Goal: Information Seeking & Learning: Find specific fact

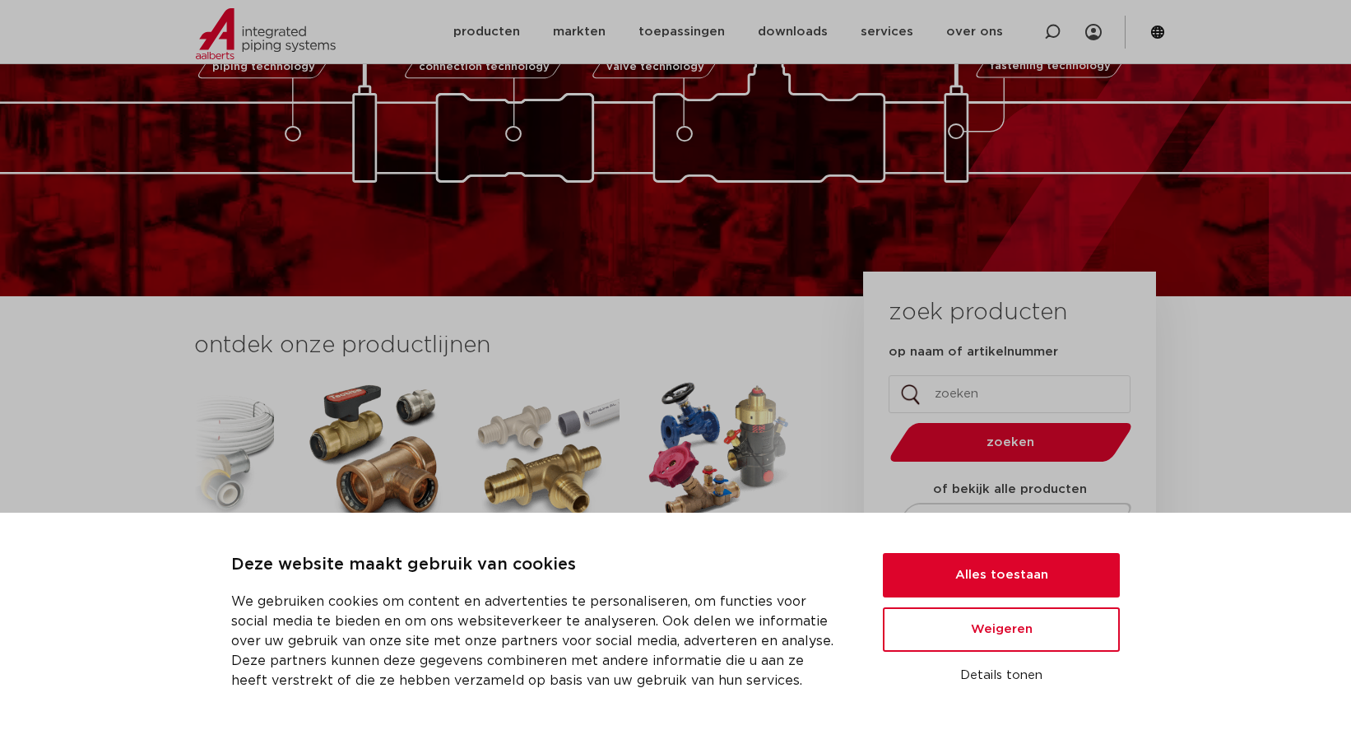
click at [991, 394] on input "op naam of artikelnummer" at bounding box center [1009, 394] width 242 height 38
type input "aftakzadel"
click at [1017, 437] on span "zoeken" at bounding box center [1010, 442] width 157 height 12
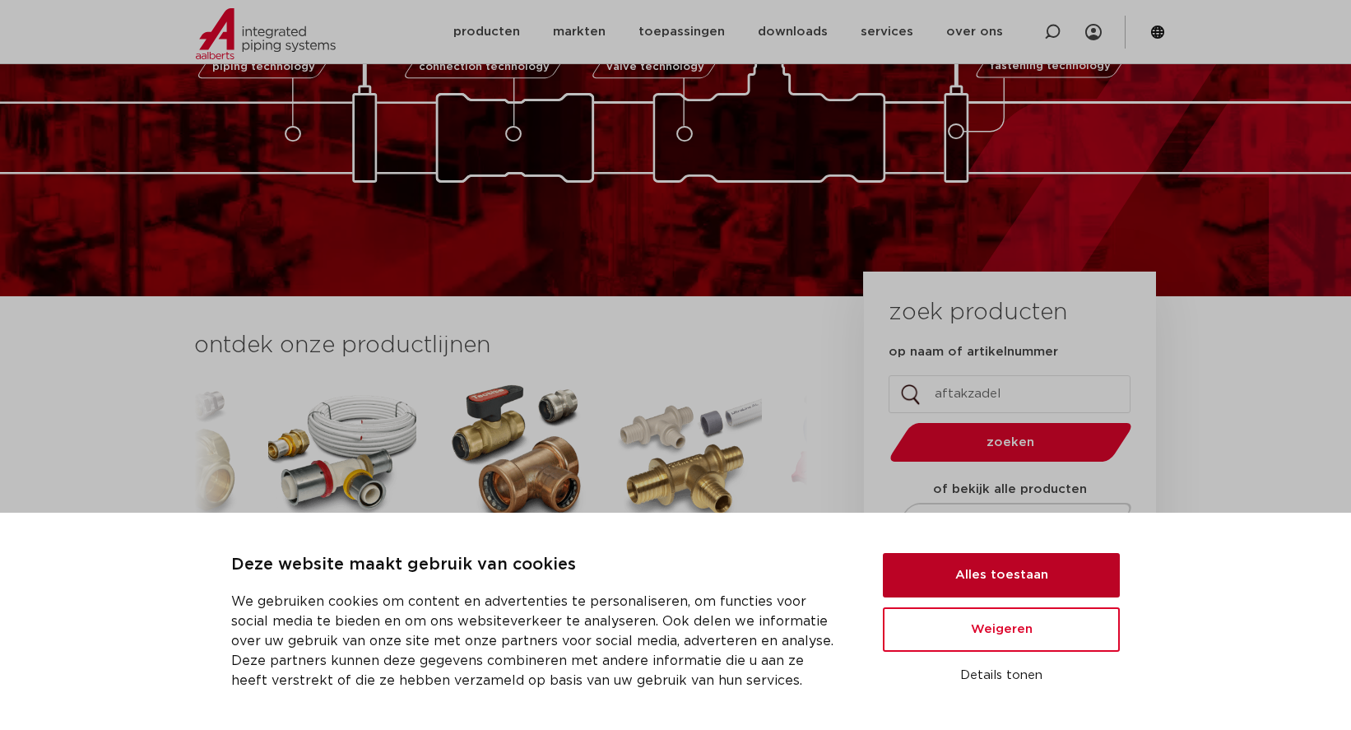
click at [1006, 578] on button "Alles toestaan" at bounding box center [1001, 575] width 237 height 44
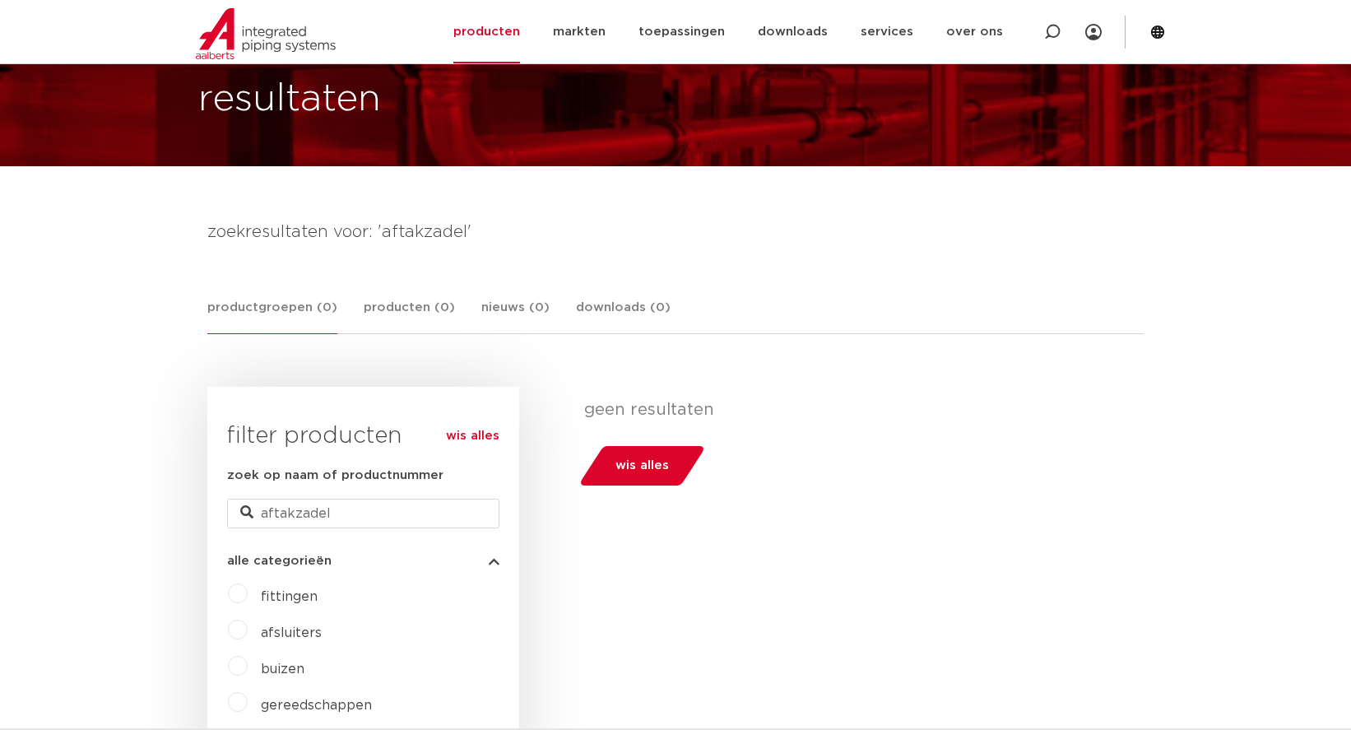
scroll to position [164, 0]
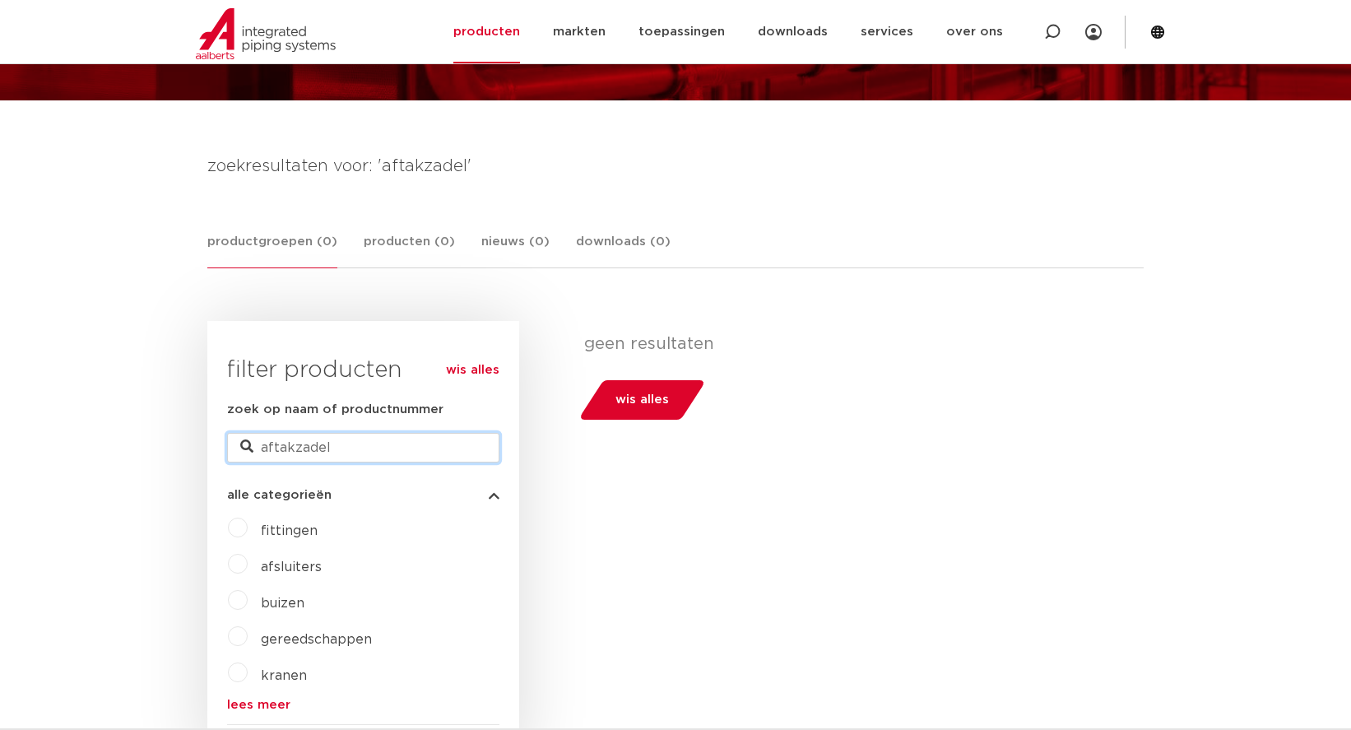
drag, startPoint x: 290, startPoint y: 451, endPoint x: 215, endPoint y: 436, distance: 77.1
click at [215, 436] on div "wis alles filter producten zoek op naam of productnummer aftakzadel alle catego…" at bounding box center [363, 542] width 312 height 443
type input "zadel"
click at [1090, 414] on div "geen resultaten wis alles" at bounding box center [857, 377] width 547 height 86
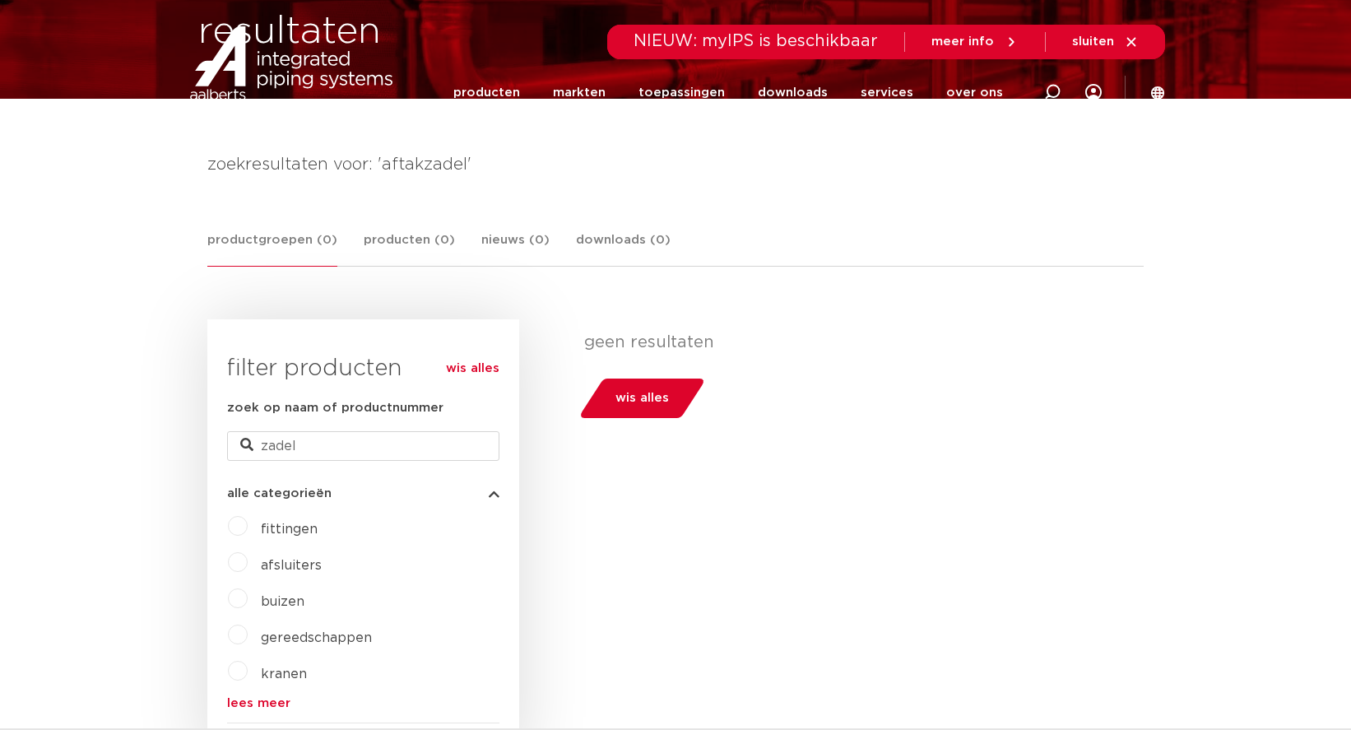
scroll to position [0, 0]
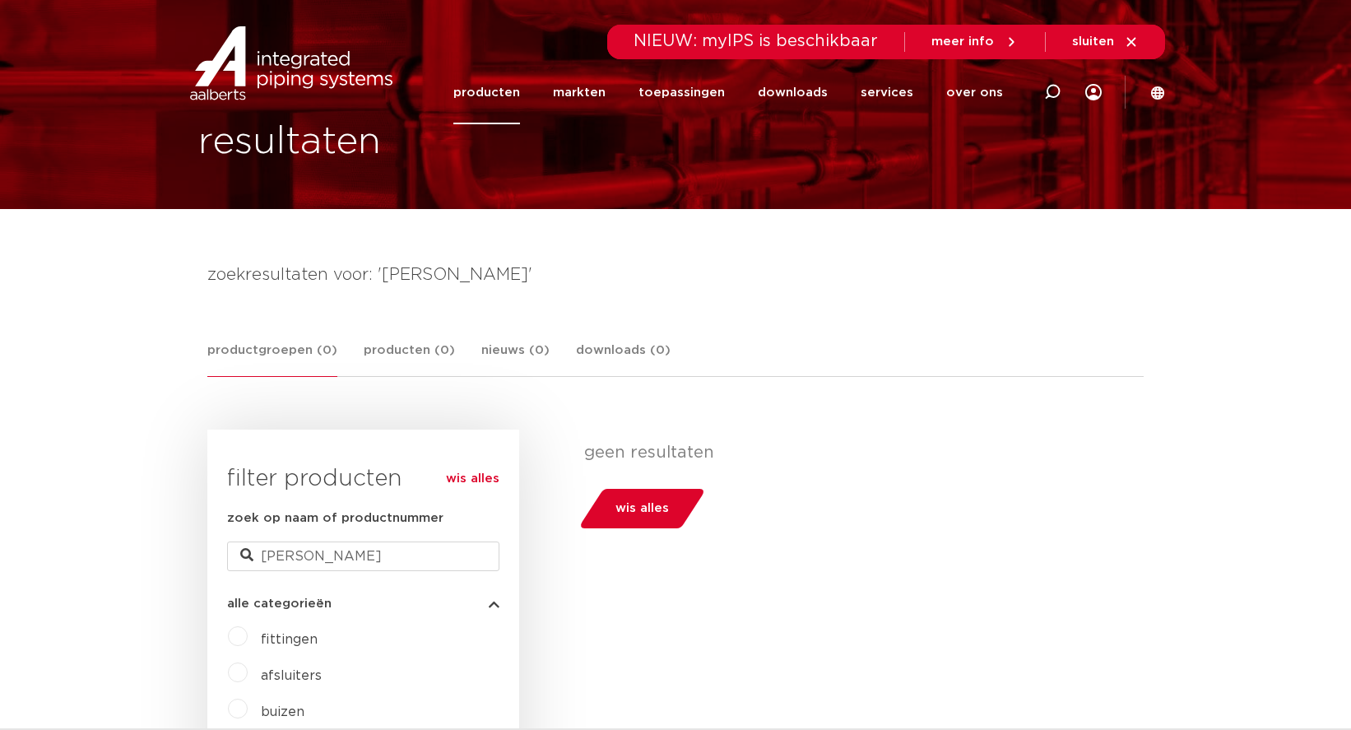
scroll to position [82, 0]
